Goal: Information Seeking & Learning: Learn about a topic

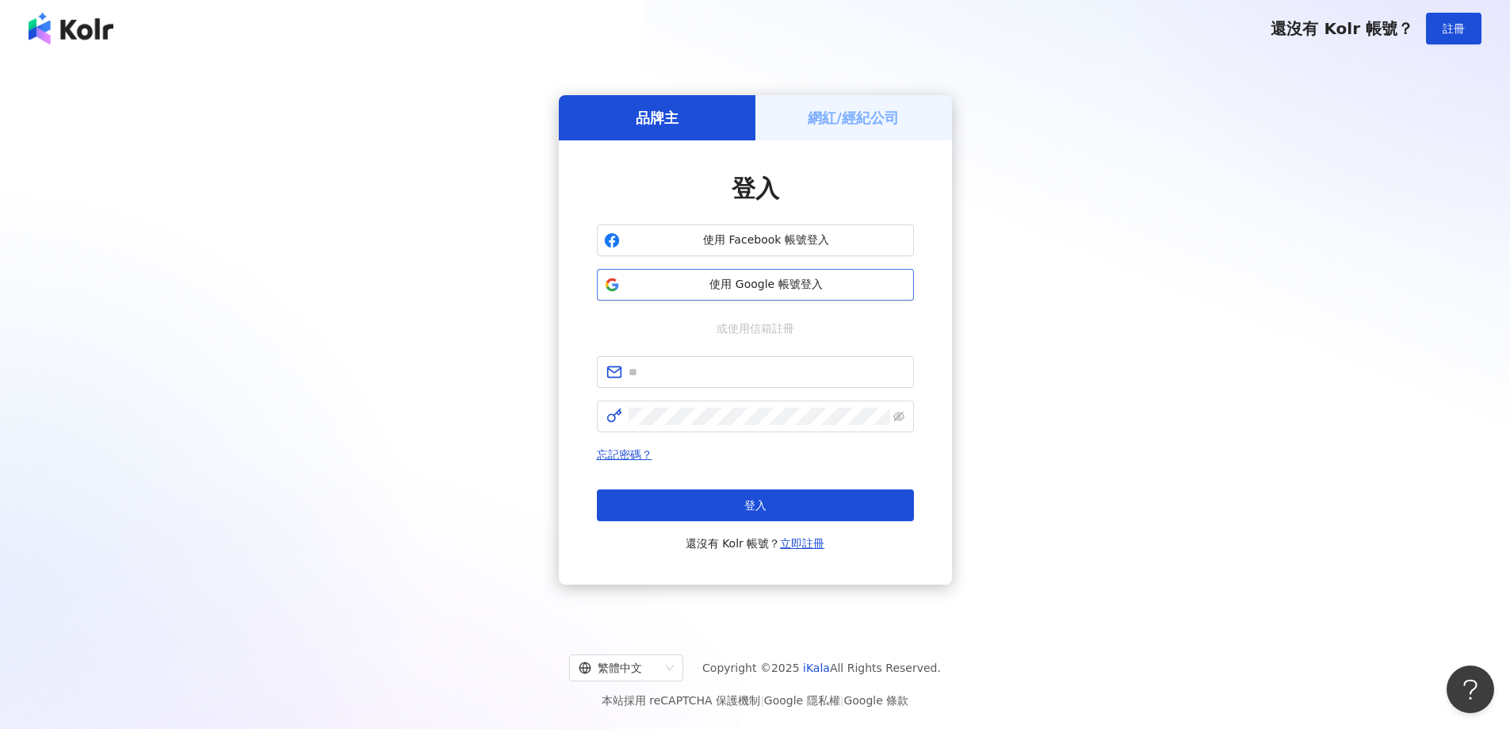
click at [772, 291] on span "使用 Google 帳號登入" at bounding box center [766, 285] width 281 height 16
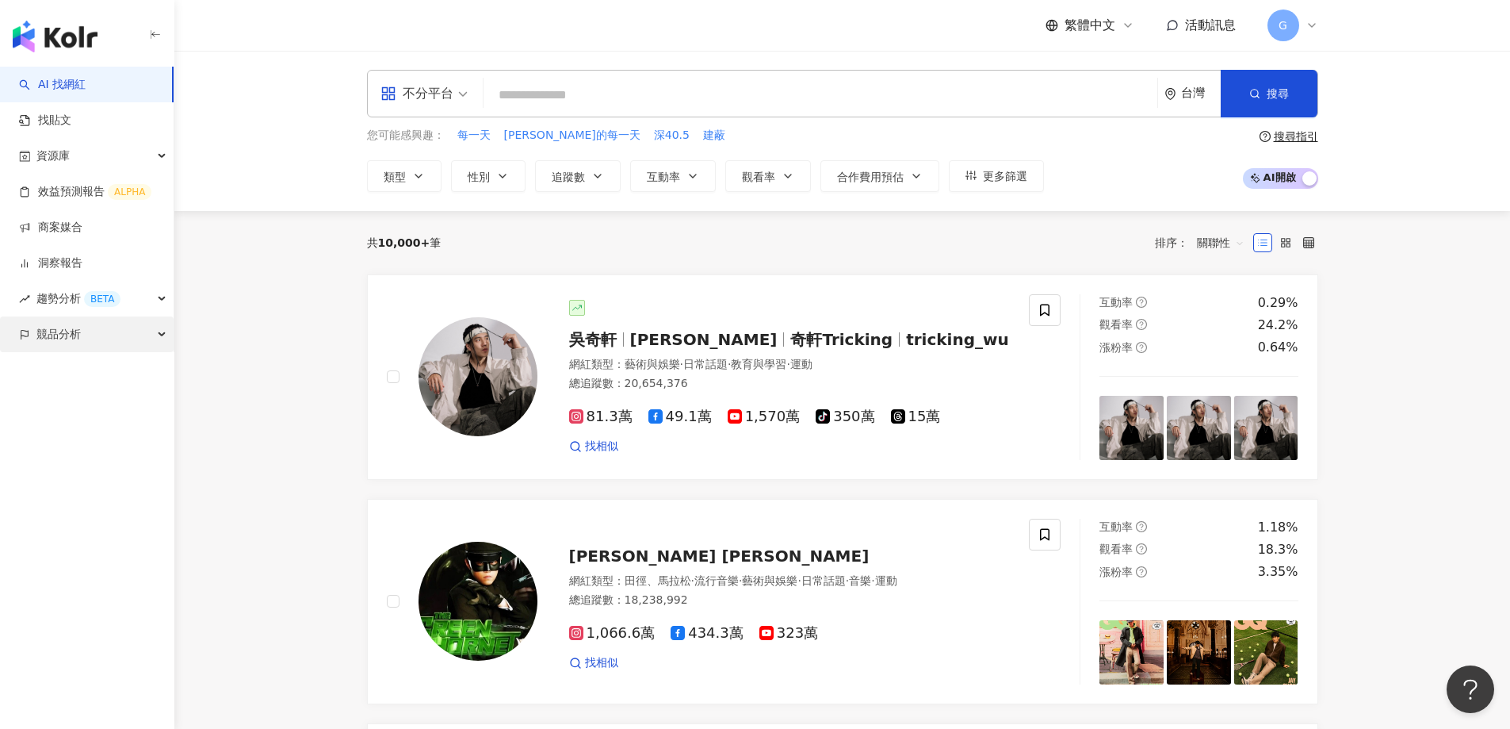
click at [20, 323] on div "競品分析" at bounding box center [87, 334] width 174 height 36
click at [98, 373] on link "品牌帳號分析" at bounding box center [71, 370] width 67 height 16
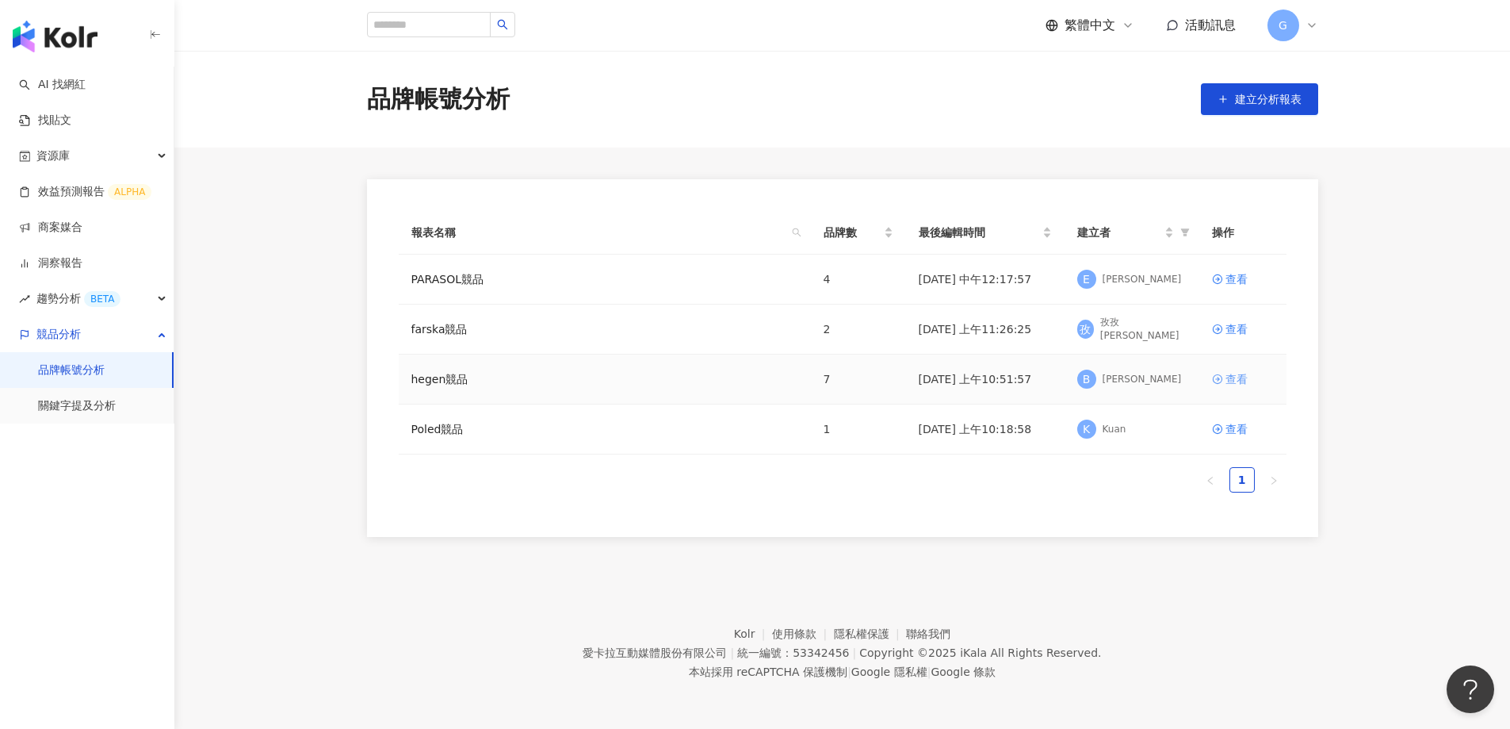
click at [1224, 381] on link "查看" at bounding box center [1243, 378] width 62 height 17
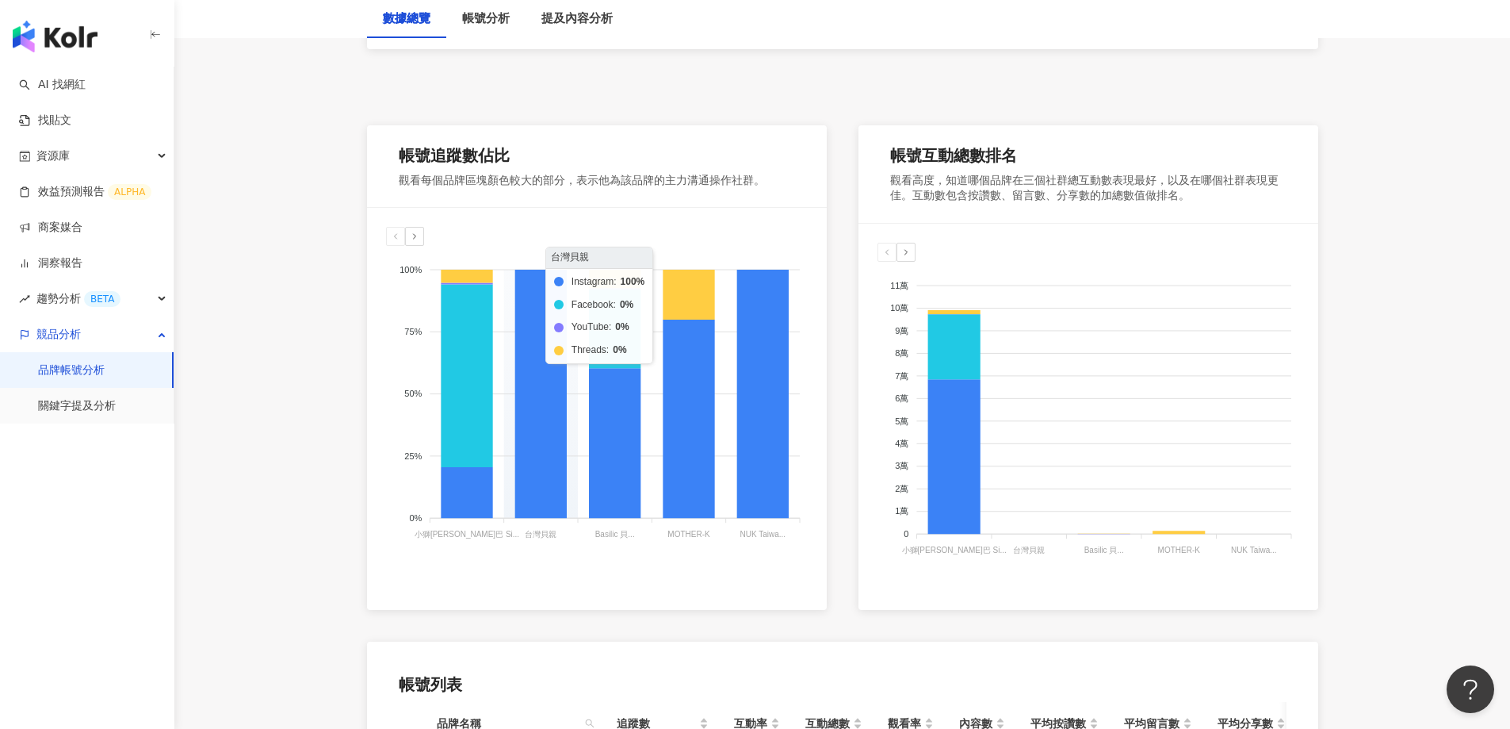
scroll to position [714, 0]
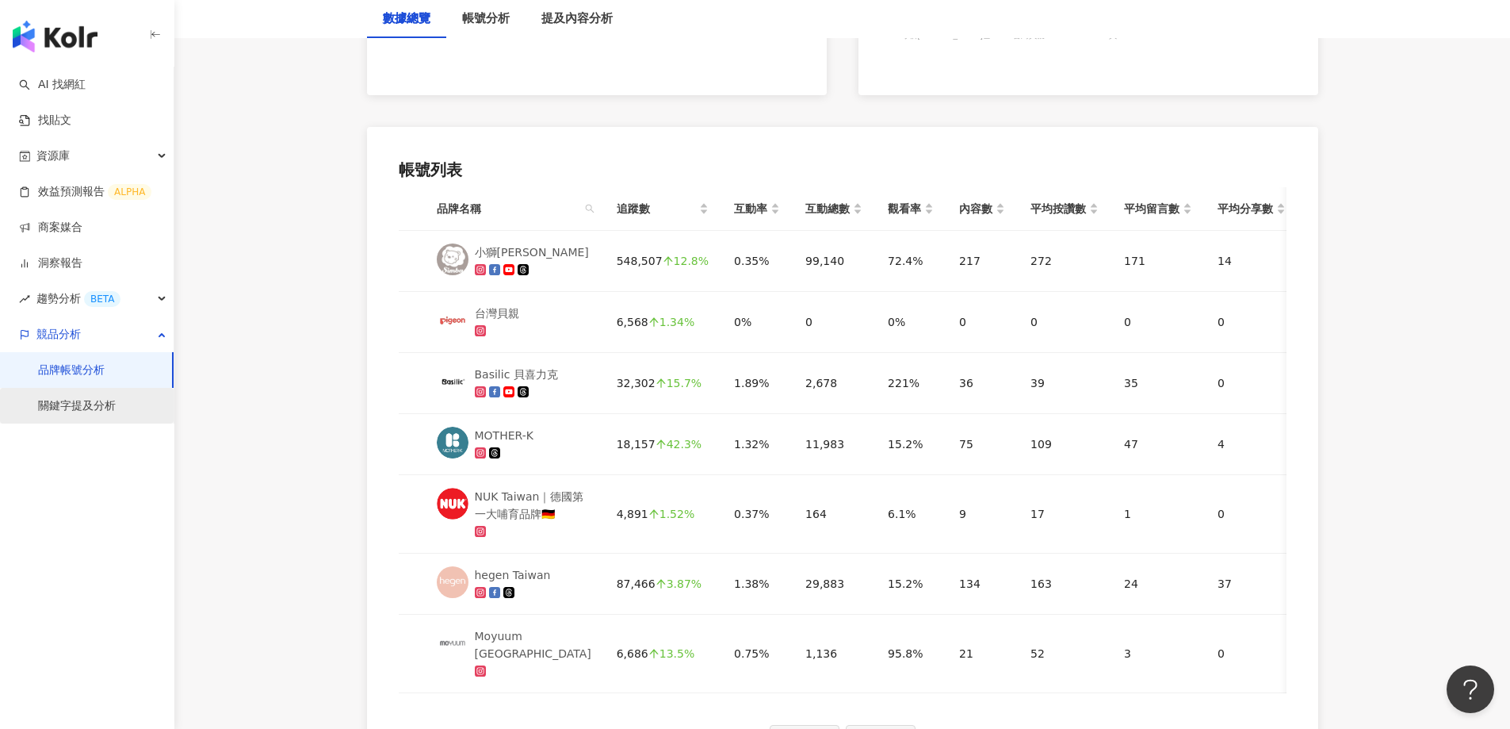
click at [86, 400] on link "關鍵字提及分析" at bounding box center [77, 406] width 78 height 16
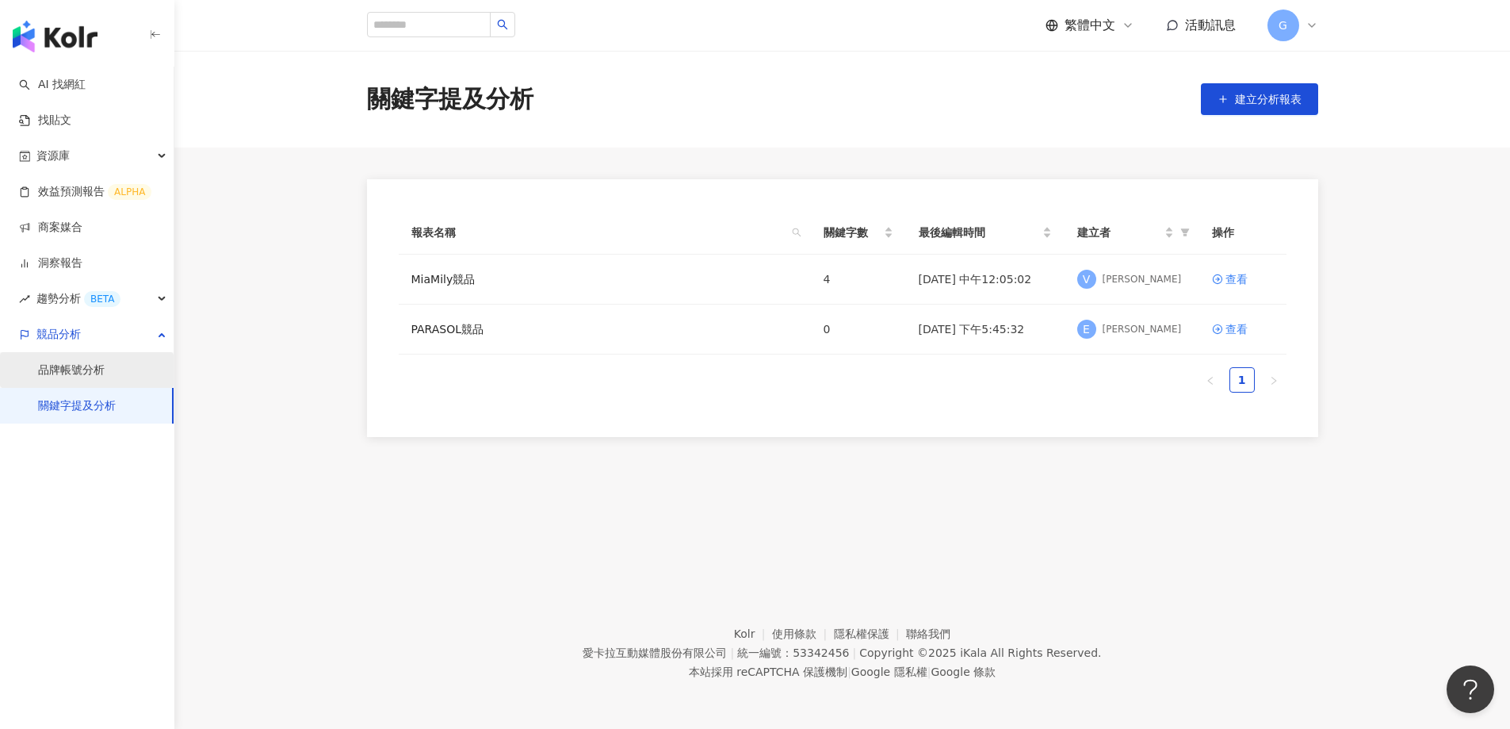
click at [85, 372] on link "品牌帳號分析" at bounding box center [71, 370] width 67 height 16
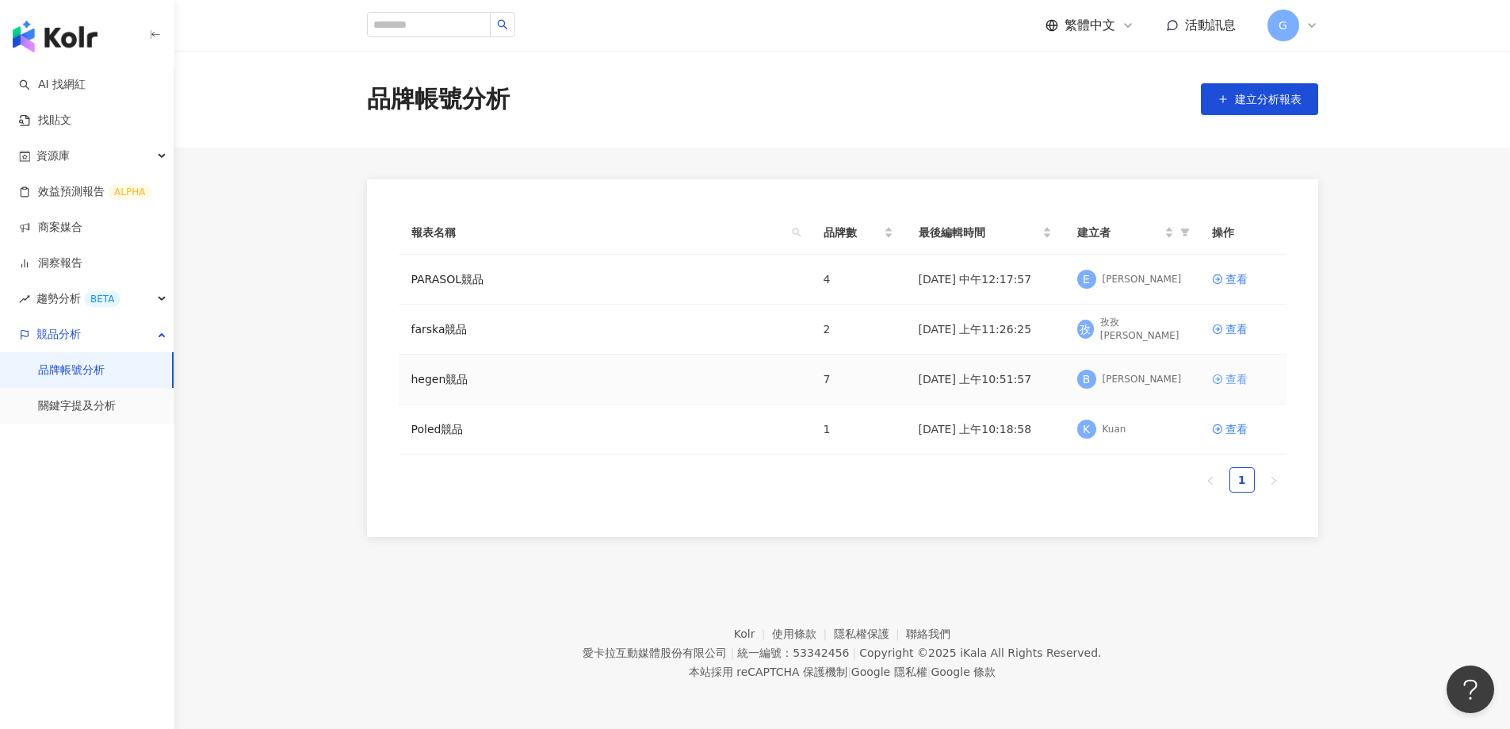
click at [1223, 381] on icon at bounding box center [1217, 378] width 11 height 11
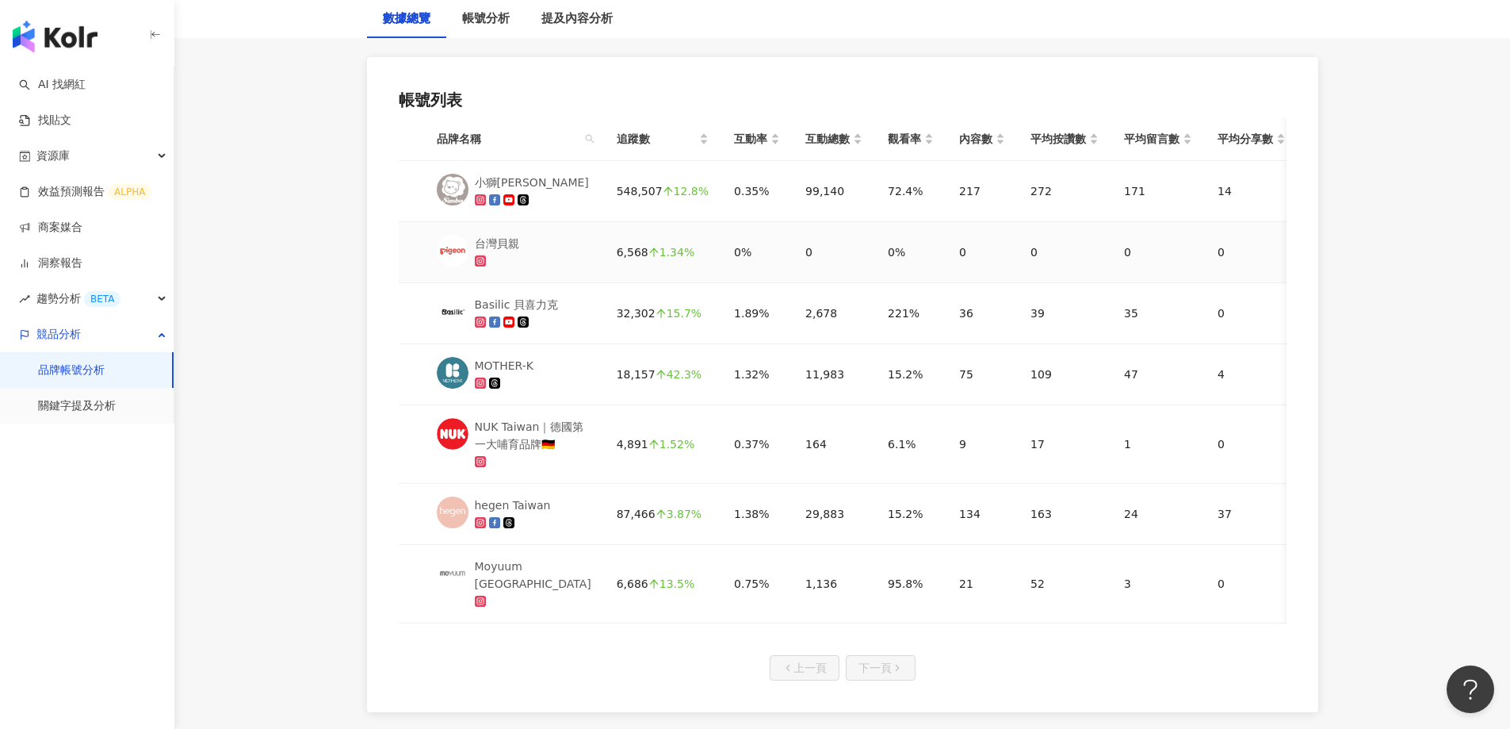
scroll to position [793, 0]
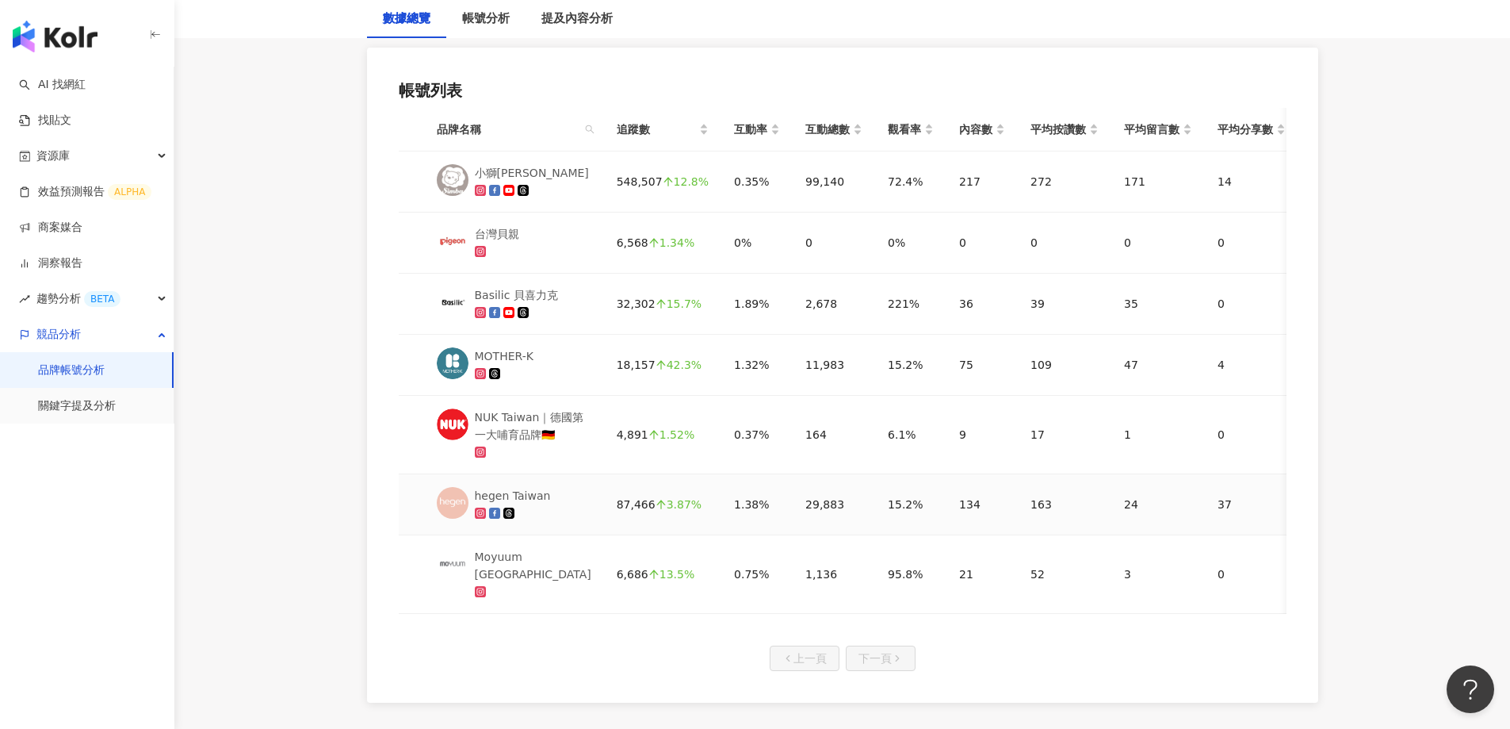
click at [461, 494] on img at bounding box center [453, 503] width 32 height 32
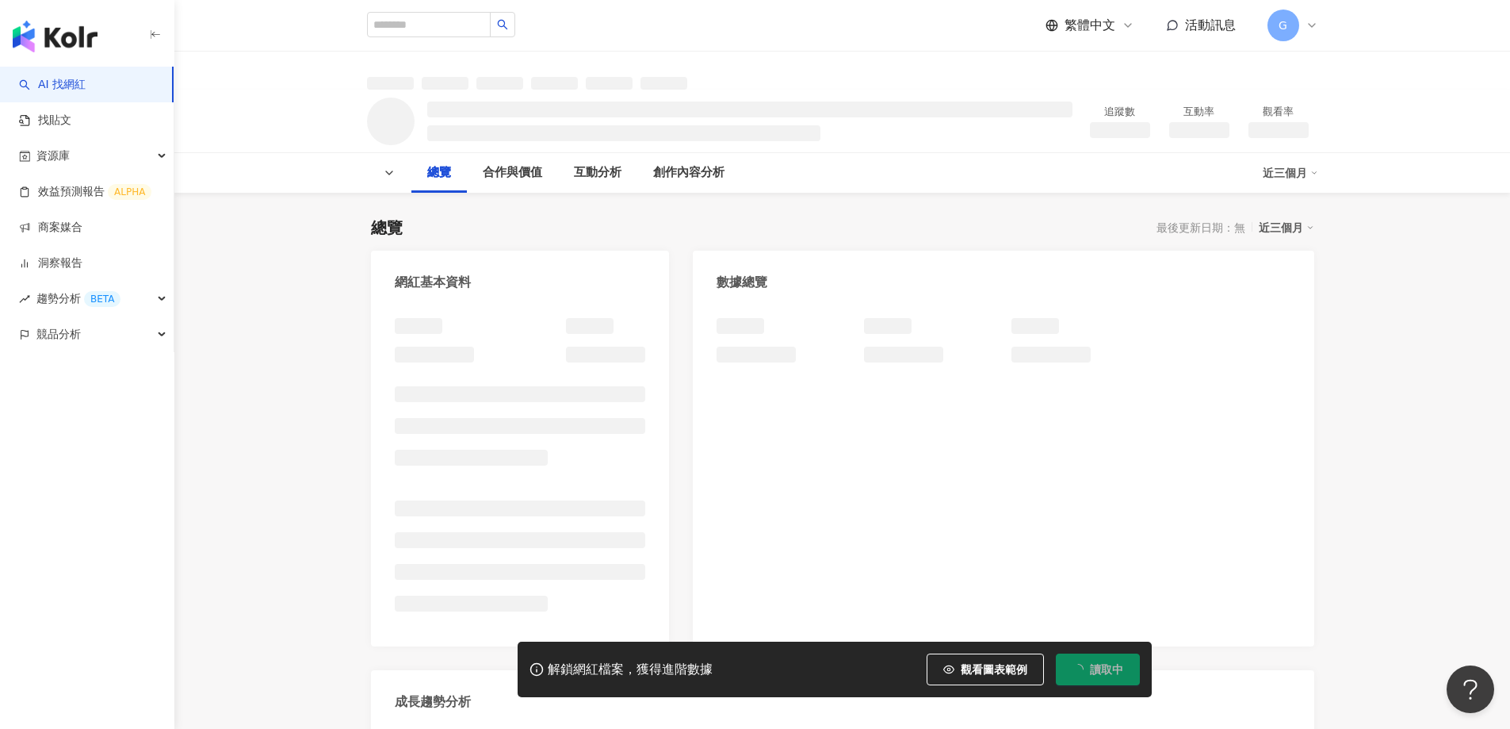
click at [1298, 178] on div "近三個月" at bounding box center [1290, 172] width 55 height 25
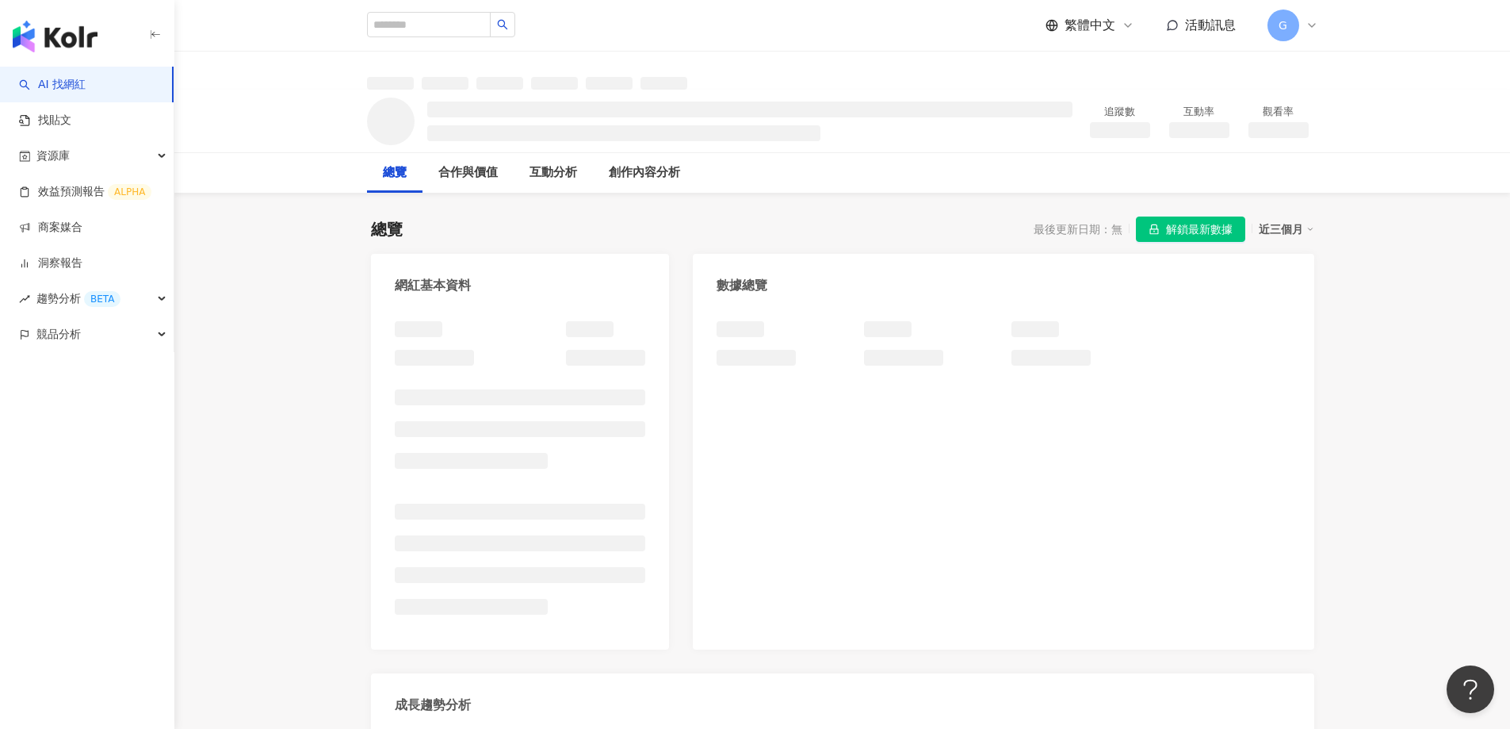
click at [882, 232] on div "總覽 最後更新日期：無 解鎖最新數據 近三個月" at bounding box center [842, 228] width 943 height 25
click at [1211, 227] on span "解鎖最新數據" at bounding box center [1199, 229] width 67 height 25
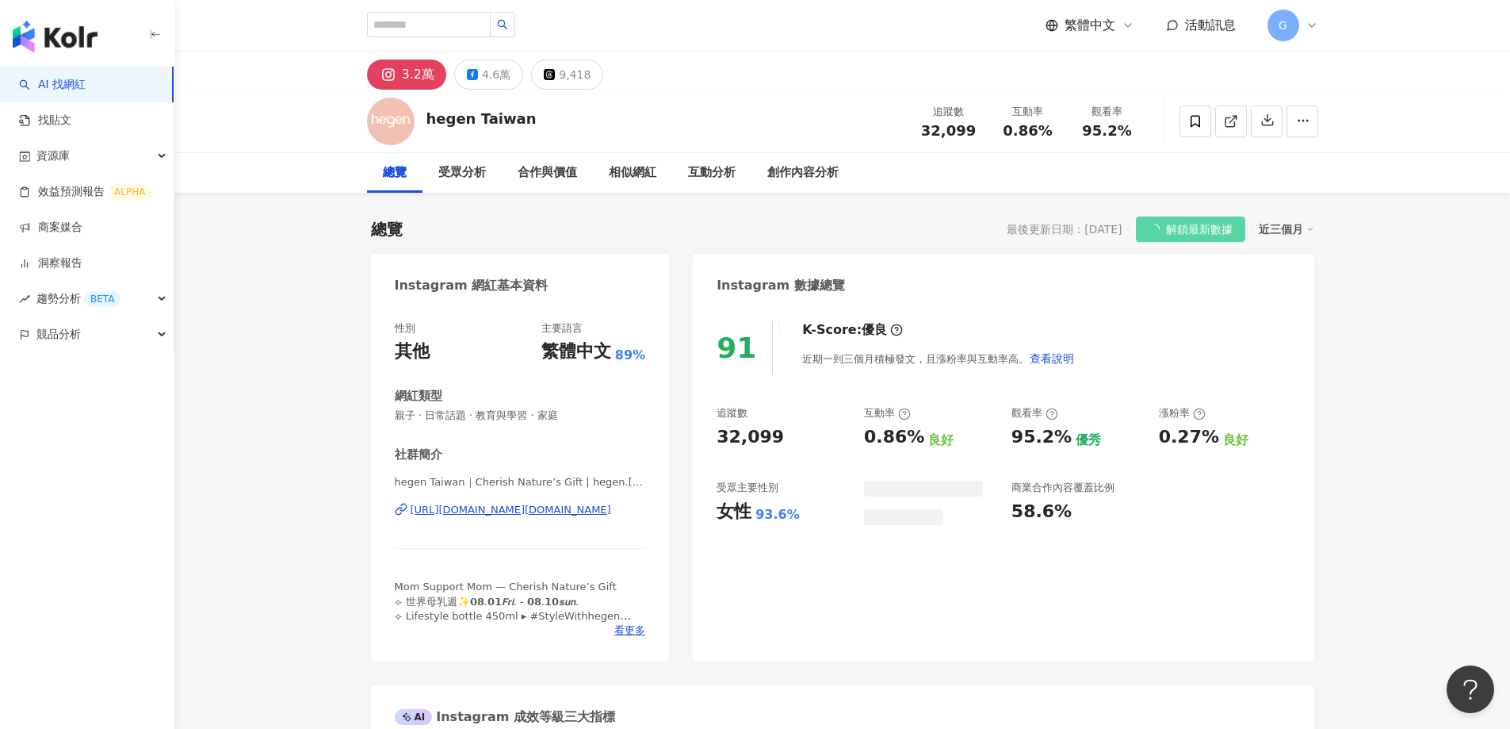
click at [1192, 230] on span "解鎖最新數據" at bounding box center [1199, 229] width 67 height 25
click at [1276, 228] on div "近三個月" at bounding box center [1286, 229] width 55 height 21
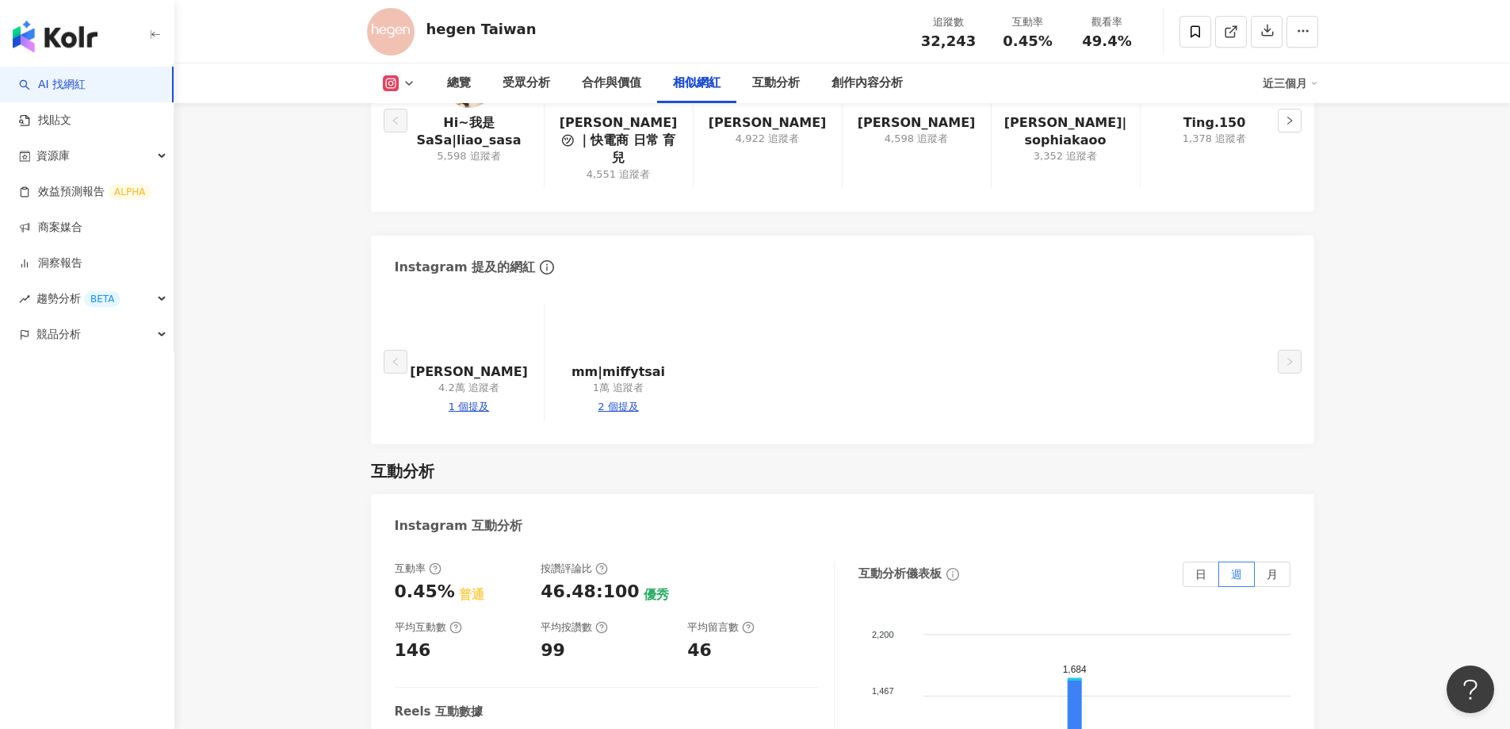
scroll to position [2851, 0]
